Goal: Communication & Community: Connect with others

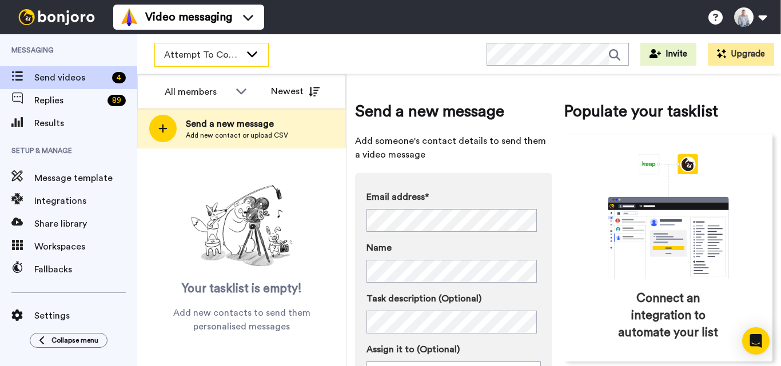
click at [256, 58] on icon at bounding box center [252, 53] width 14 height 11
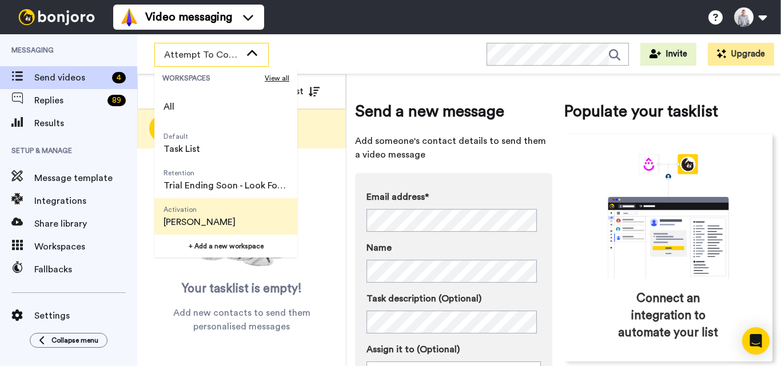
scroll to position [73, 0]
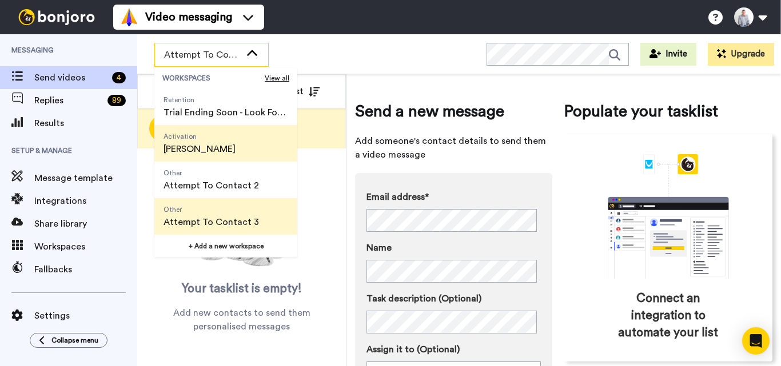
click at [222, 145] on span "[PERSON_NAME]" at bounding box center [199, 149] width 72 height 14
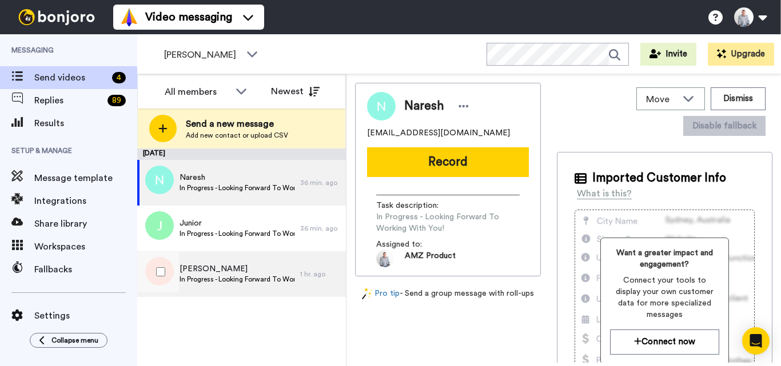
click at [270, 278] on span "In Progress - Looking Forward To Working With You!" at bounding box center [236, 279] width 115 height 9
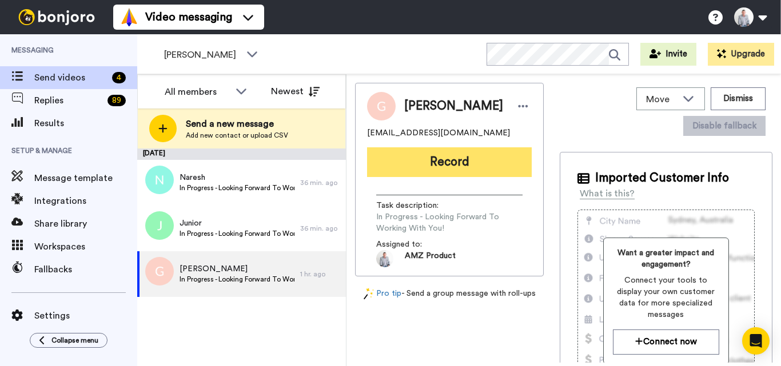
click at [462, 166] on button "Record" at bounding box center [449, 162] width 165 height 30
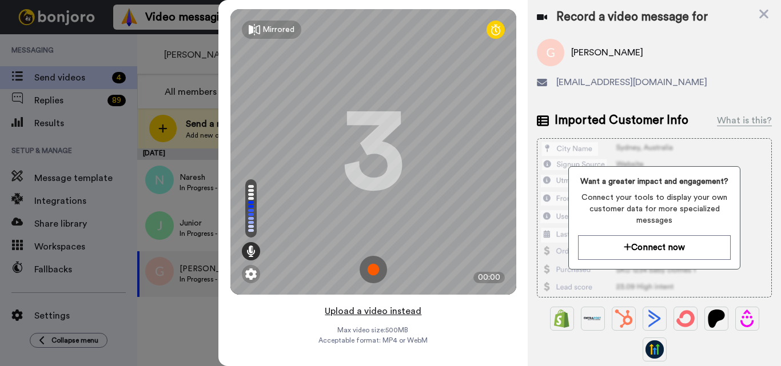
click at [394, 313] on button "Upload a video instead" at bounding box center [372, 311] width 103 height 15
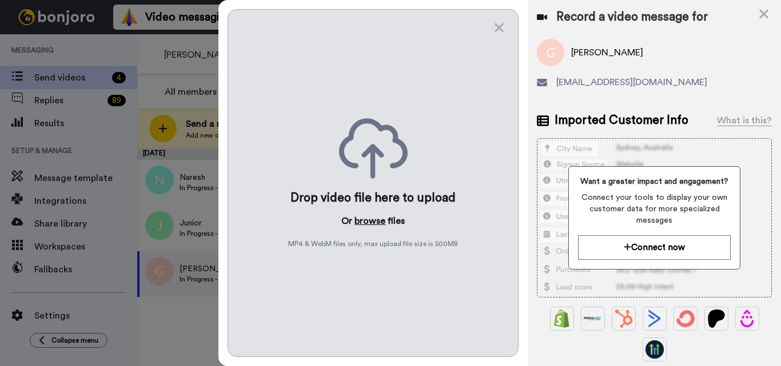
click at [365, 219] on button "browse" at bounding box center [369, 221] width 31 height 14
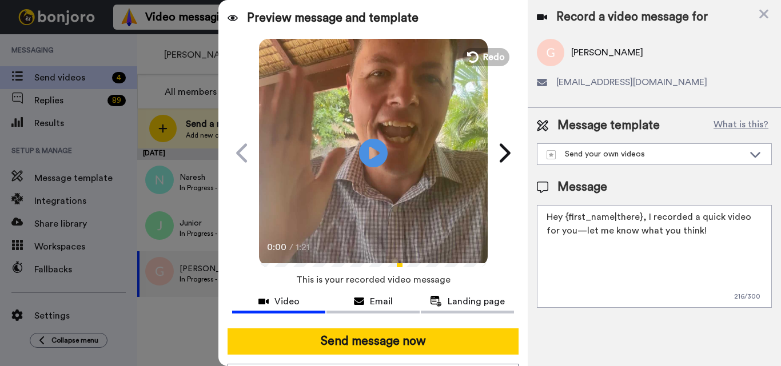
drag, startPoint x: 639, startPoint y: 221, endPoint x: 780, endPoint y: 220, distance: 141.1
click at [641, 220] on textarea "Hey {first_name|there}, I recorded a quick video for you—let me know what you t…" at bounding box center [654, 256] width 235 height 103
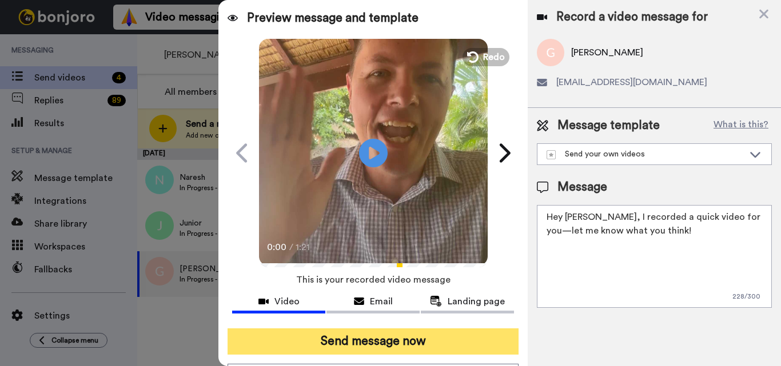
type textarea "Hey [PERSON_NAME], I recorded a quick video for you—let me know what you think!"
click at [444, 338] on button "Send message now" at bounding box center [372, 342] width 291 height 26
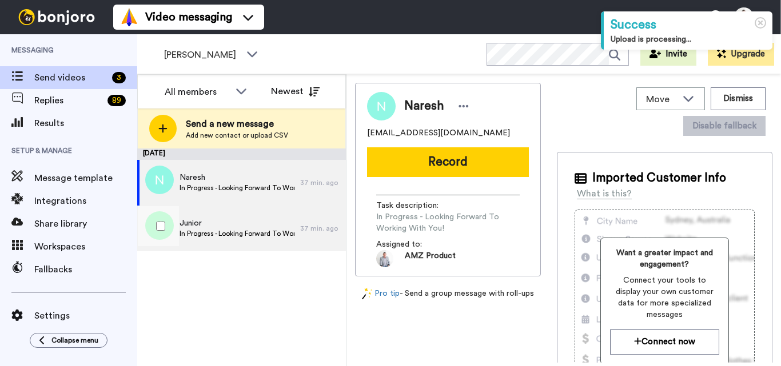
click at [249, 241] on div "Junior In Progress - Looking Forward To Working With You!" at bounding box center [218, 229] width 163 height 46
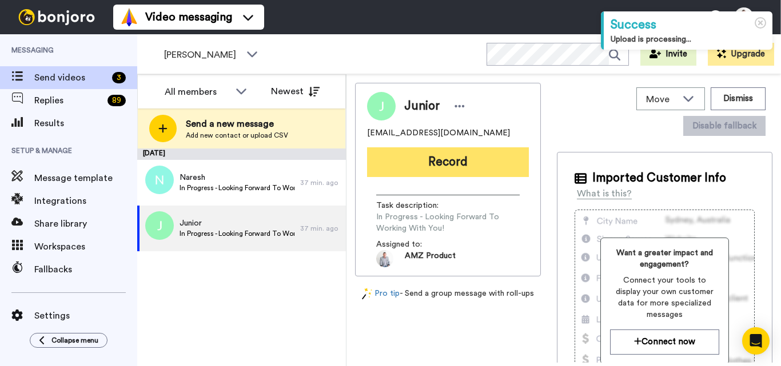
click at [444, 155] on button "Record" at bounding box center [448, 162] width 162 height 30
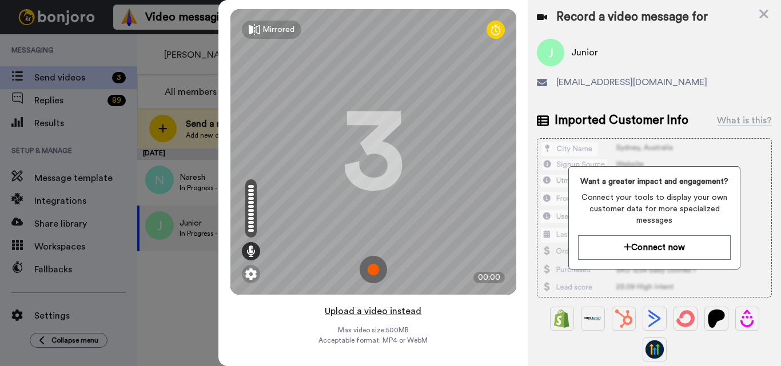
click at [378, 313] on button "Upload a video instead" at bounding box center [372, 311] width 103 height 15
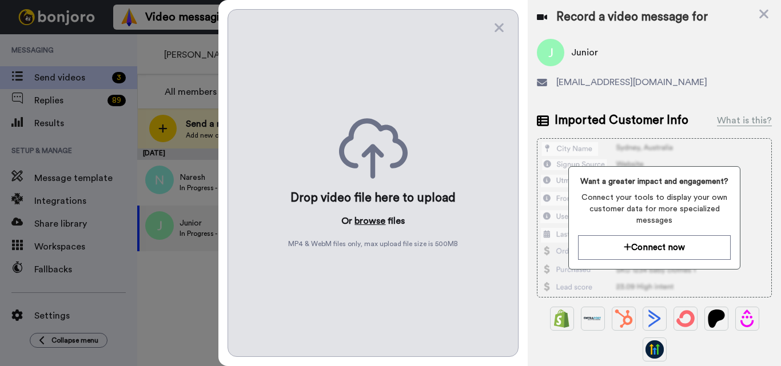
click at [371, 223] on button "browse" at bounding box center [369, 221] width 31 height 14
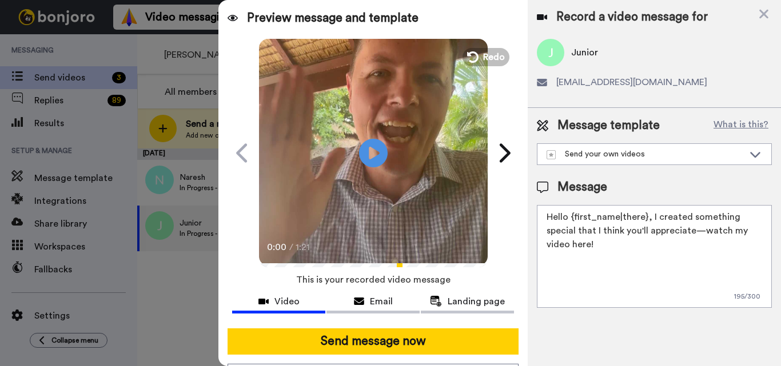
click at [626, 214] on textarea "Hello {first_name|there}, I created something special that I think you'll appre…" at bounding box center [654, 256] width 235 height 103
drag, startPoint x: 646, startPoint y: 215, endPoint x: 571, endPoint y: 216, distance: 74.3
click at [571, 216] on textarea "Hello {first_name|there}, I created something special that I think you'll appre…" at bounding box center [654, 256] width 235 height 103
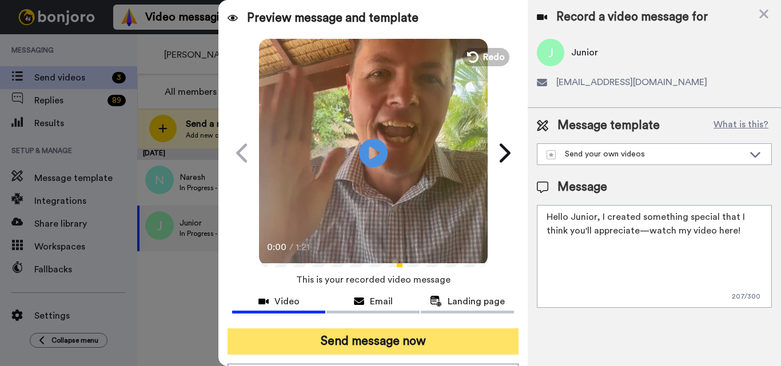
type textarea "Hello Junior, I created something special that I think you'll appreciate—watch …"
click at [447, 348] on button "Send message now" at bounding box center [372, 342] width 291 height 26
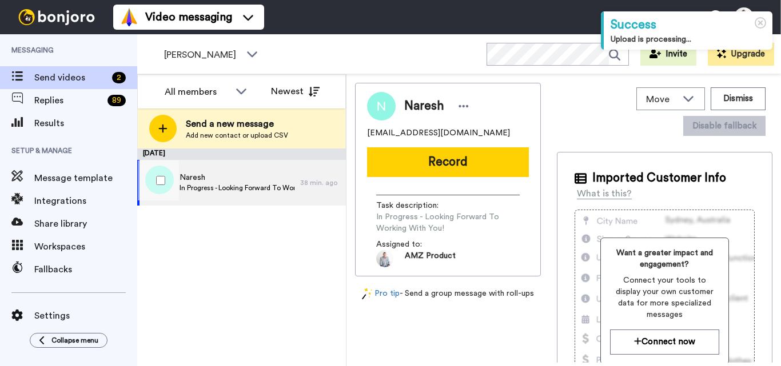
click at [230, 188] on span "In Progress - Looking Forward To Working With You!" at bounding box center [236, 187] width 115 height 9
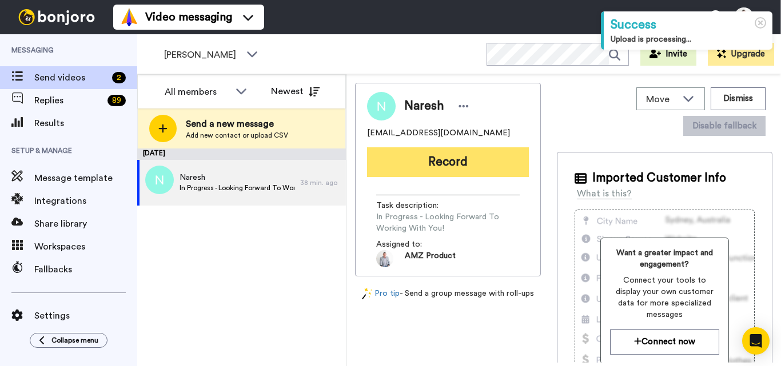
click at [457, 168] on button "Record" at bounding box center [448, 162] width 162 height 30
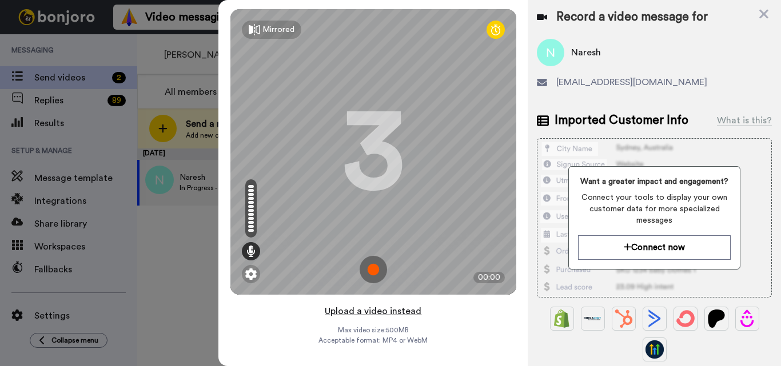
click at [375, 313] on button "Upload a video instead" at bounding box center [372, 311] width 103 height 15
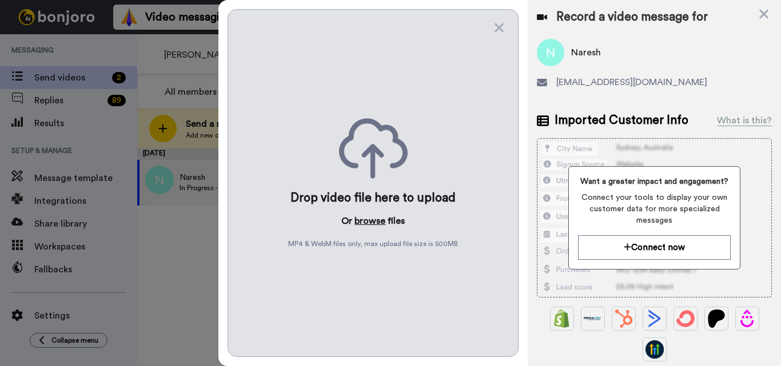
click at [365, 223] on button "browse" at bounding box center [369, 221] width 31 height 14
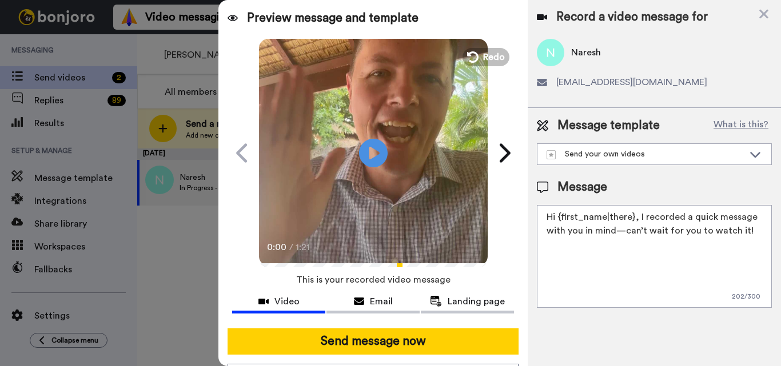
drag, startPoint x: 634, startPoint y: 217, endPoint x: 559, endPoint y: 217, distance: 74.3
click at [559, 217] on textarea "Hi {first_name|there}, I recorded a quick message with you in mind—can’t wait f…" at bounding box center [654, 256] width 235 height 103
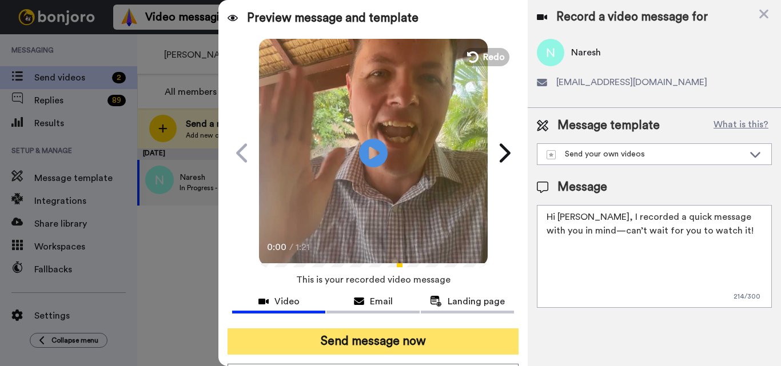
type textarea "Hi Naresh, I recorded a quick message with you in mind—can’t wait for you to wa…"
click at [417, 338] on button "Send message now" at bounding box center [372, 342] width 291 height 26
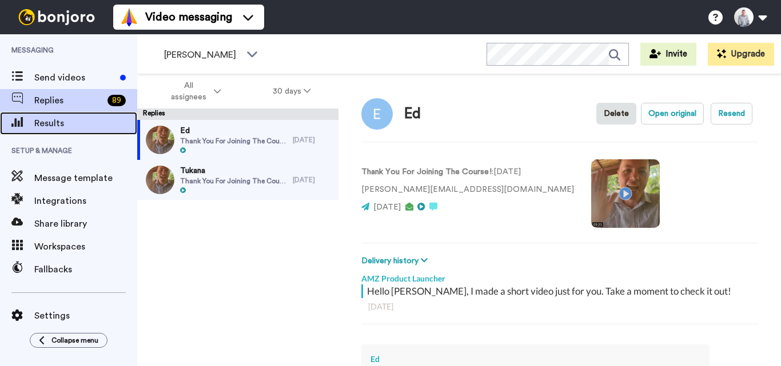
click at [68, 130] on div "Results" at bounding box center [68, 123] width 137 height 23
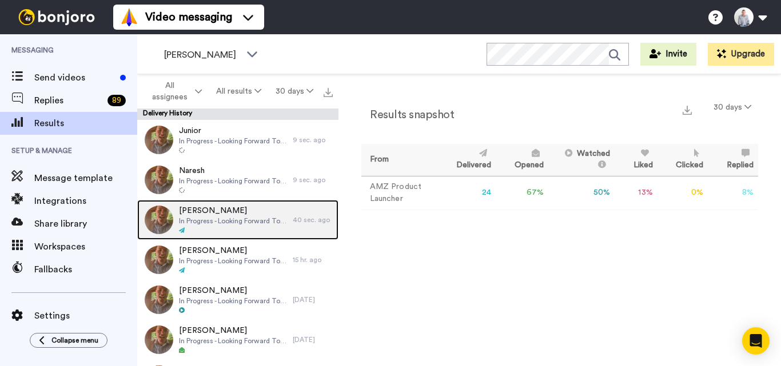
click at [229, 222] on span "In Progress - Looking Forward To Working With You!" at bounding box center [233, 221] width 108 height 9
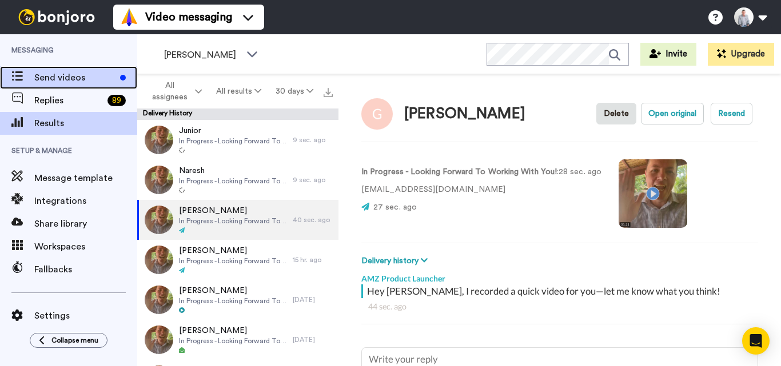
click at [72, 82] on span "Send videos" at bounding box center [74, 78] width 81 height 14
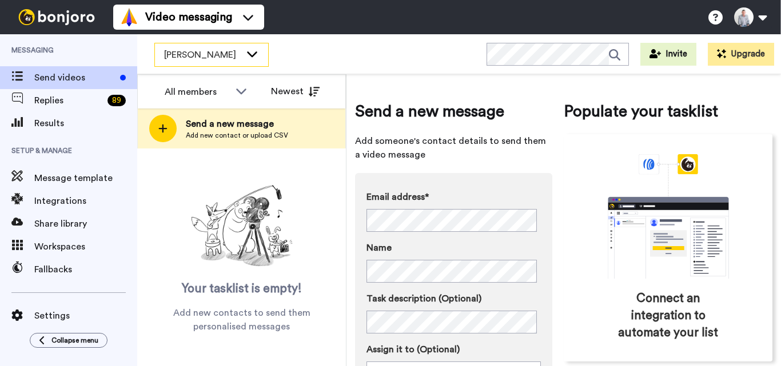
click at [231, 51] on span "[PERSON_NAME]" at bounding box center [202, 55] width 77 height 14
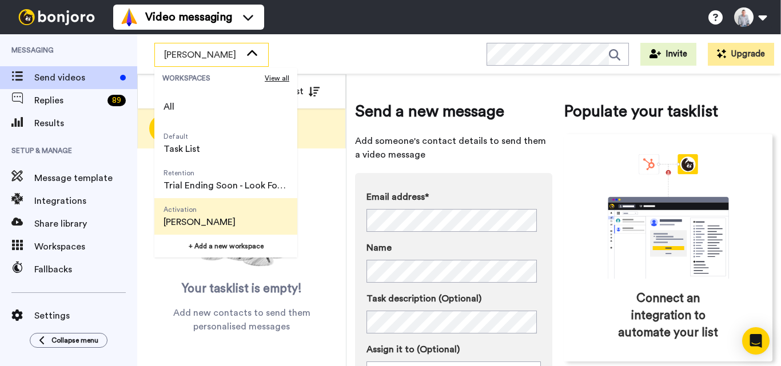
scroll to position [73, 0]
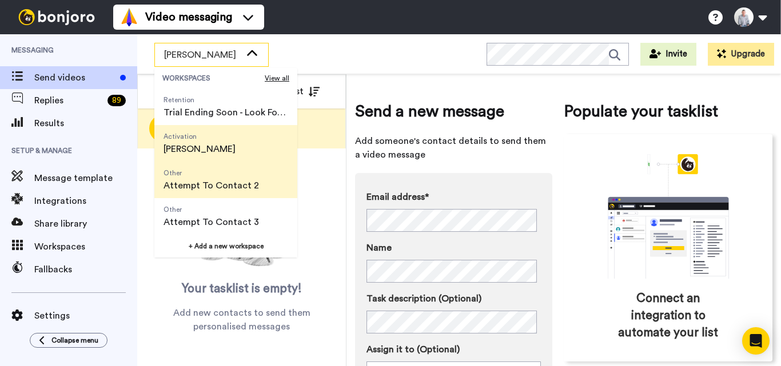
click at [216, 189] on span "Attempt To Contact 2" at bounding box center [210, 186] width 95 height 14
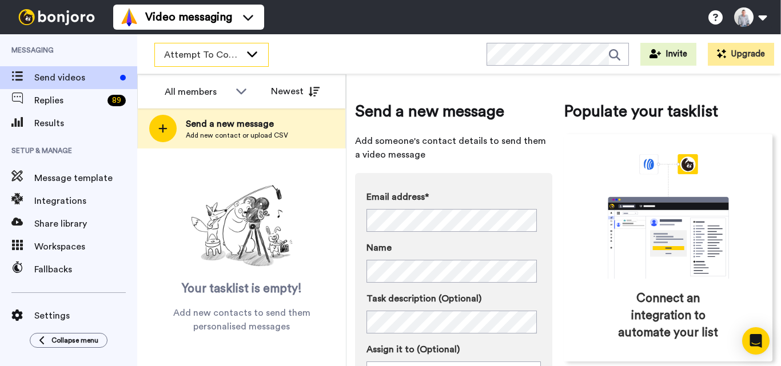
click at [224, 54] on span "Attempt To Contact 2" at bounding box center [202, 55] width 77 height 14
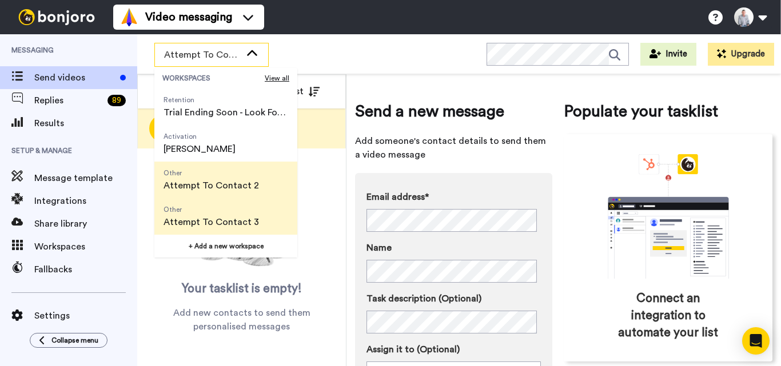
click at [222, 222] on span "Attempt To Contact 3" at bounding box center [210, 222] width 95 height 14
